Goal: Task Accomplishment & Management: Manage account settings

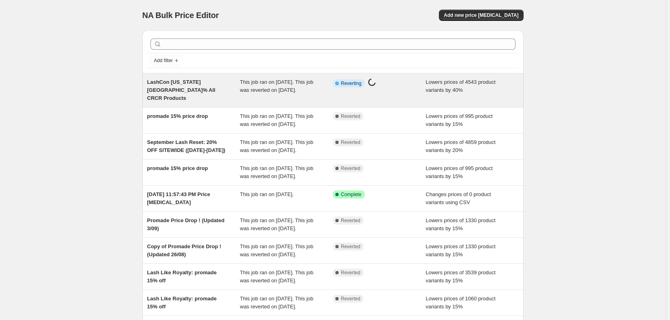
click at [202, 87] on div "LashCon [US_STATE][GEOGRAPHIC_DATA]% All CRCR Products" at bounding box center [193, 90] width 93 height 24
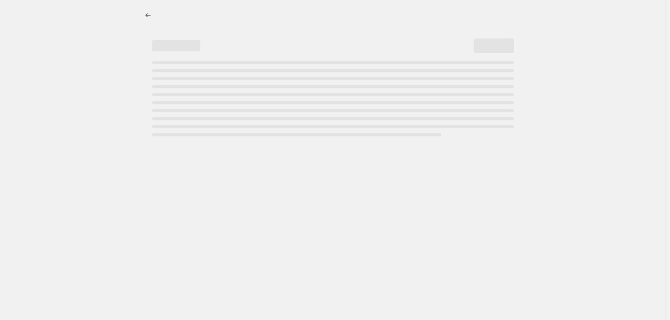
select select "percentage"
select select "product_status"
select select "vendor"
select select "collection"
select select "not_equal"
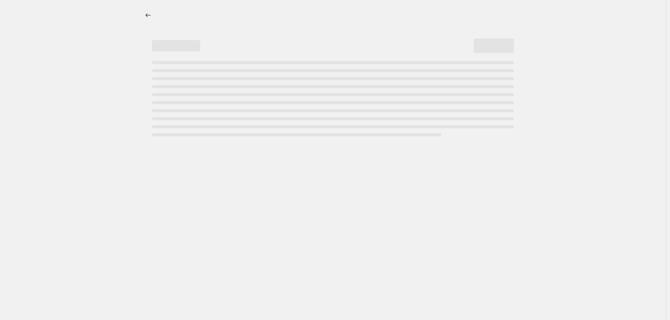
select select "product_type"
select select "not_equal"
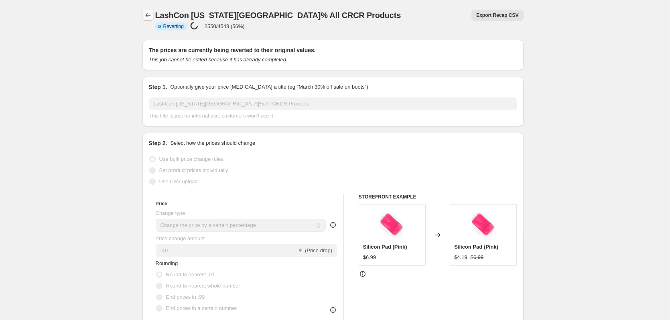
click at [146, 15] on icon "Price change jobs" at bounding box center [148, 15] width 8 height 8
